Goal: Information Seeking & Learning: Understand process/instructions

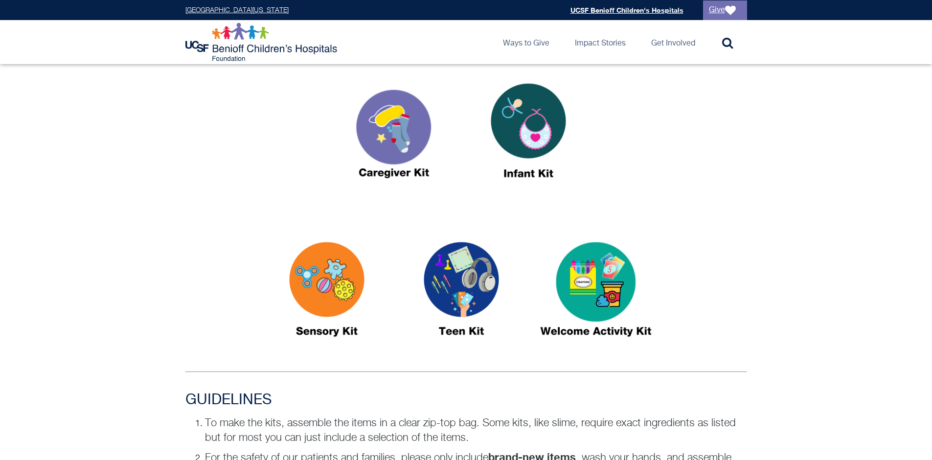
scroll to position [586, 0]
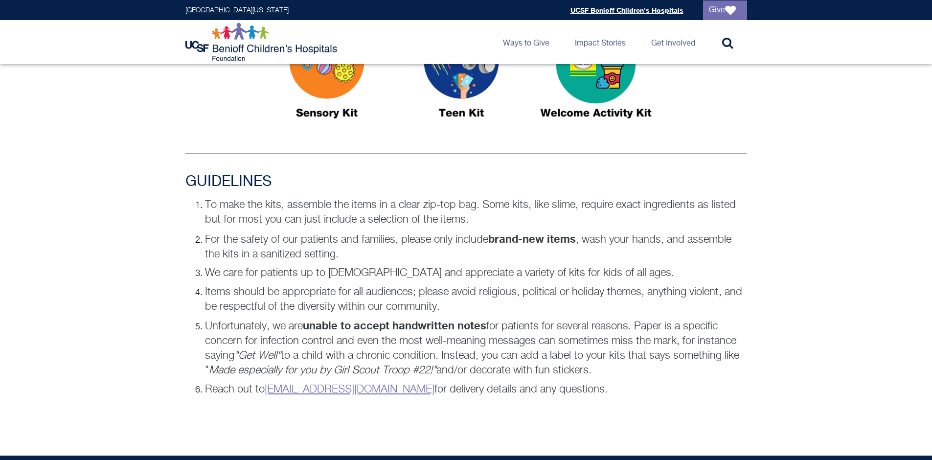
click at [265, 214] on p "To make the kits, assemble the items in a clear zip-top bag. Some kits, like sl…" at bounding box center [476, 212] width 542 height 29
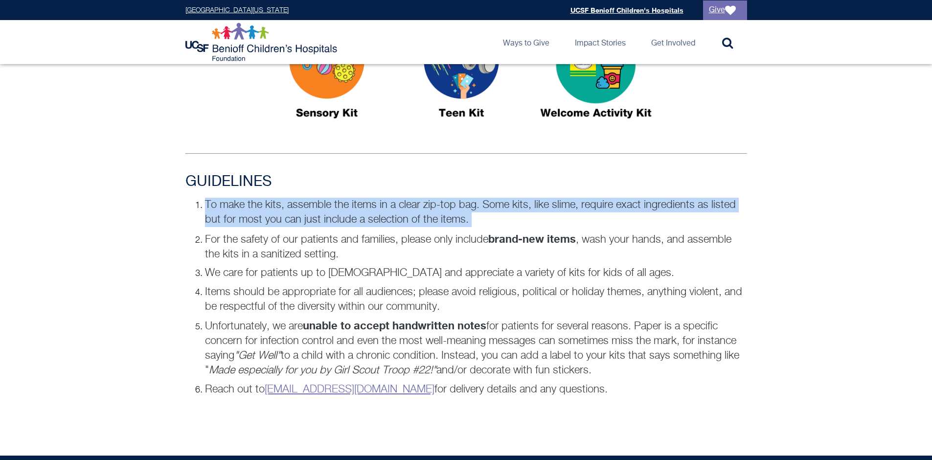
click at [265, 214] on p "To make the kits, assemble the items in a clear zip-top bag. Some kits, like sl…" at bounding box center [476, 212] width 542 height 29
click at [271, 218] on p "To make the kits, assemble the items in a clear zip-top bag. Some kits, like sl…" at bounding box center [476, 212] width 542 height 29
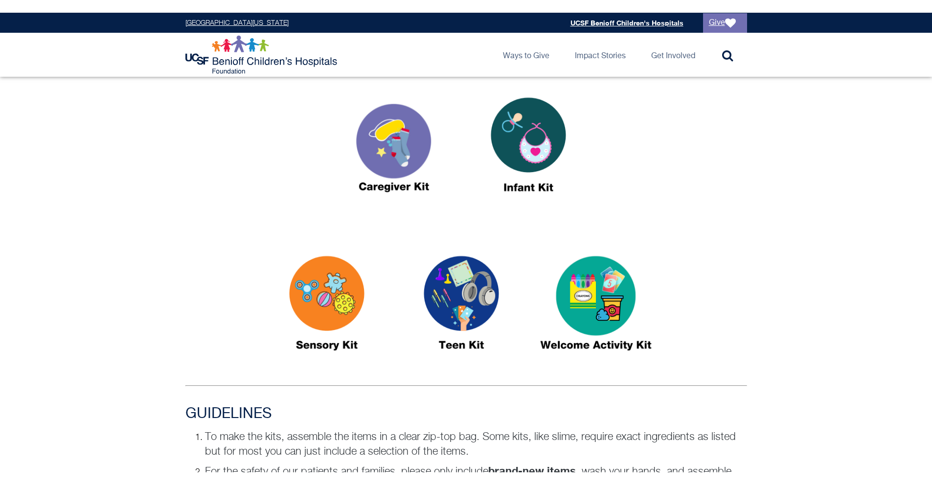
scroll to position [369, 0]
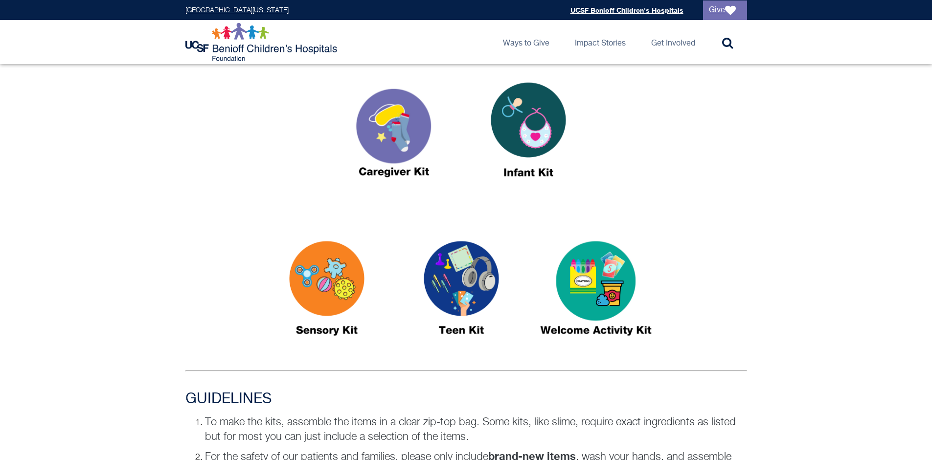
click at [325, 298] on img at bounding box center [327, 292] width 122 height 141
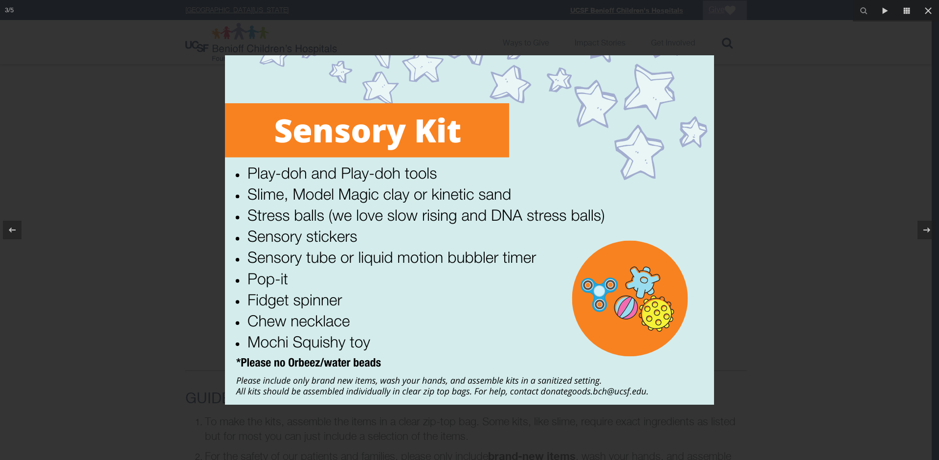
click at [159, 258] on div at bounding box center [469, 230] width 939 height 460
